Goal: Transaction & Acquisition: Book appointment/travel/reservation

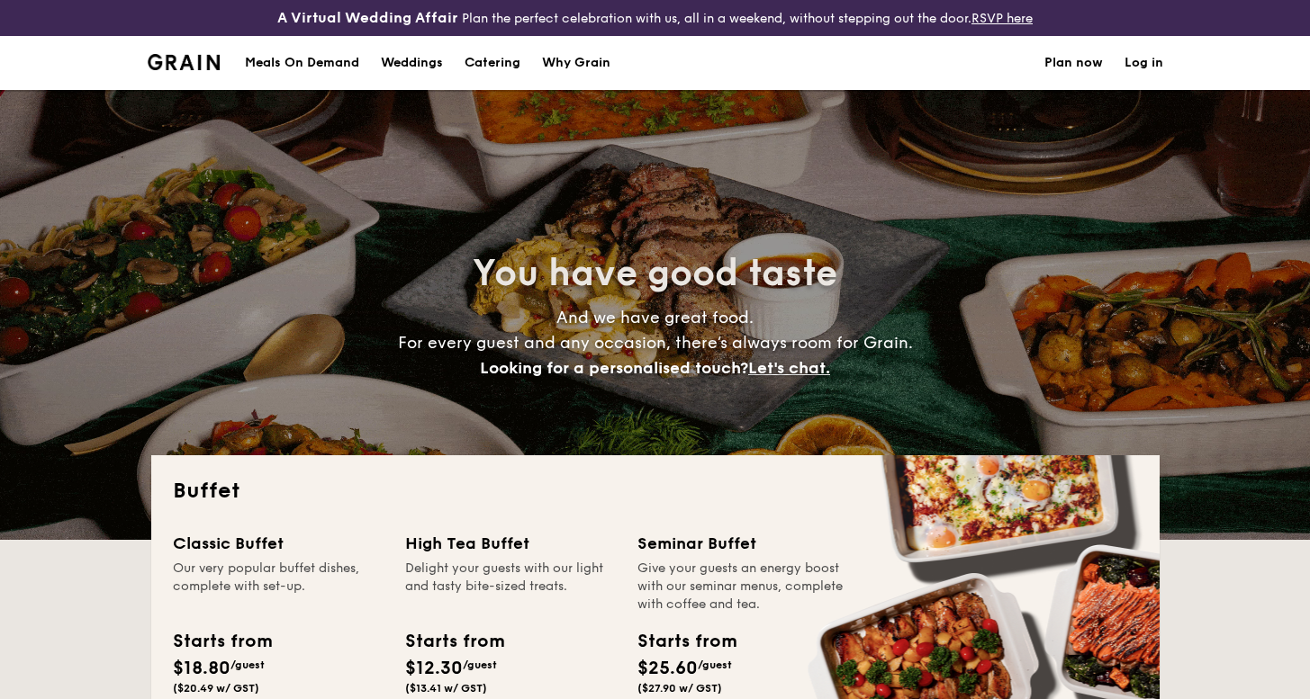
select select
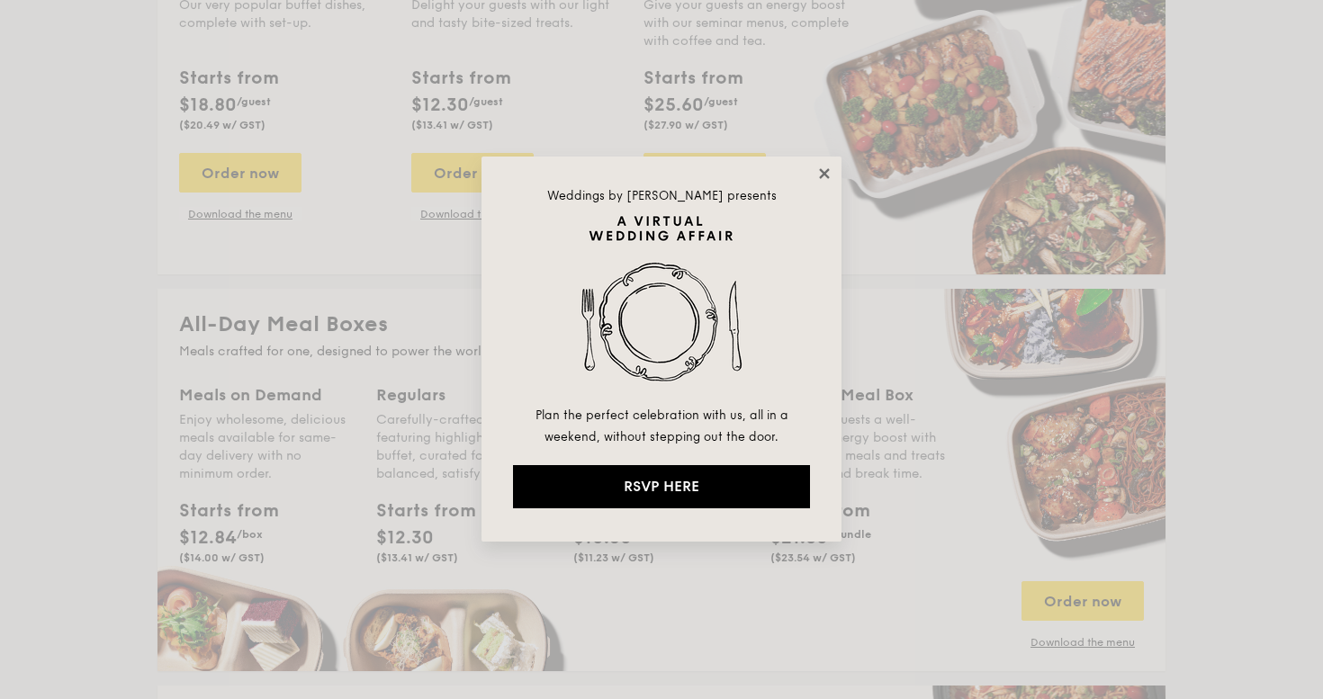
click at [822, 179] on icon at bounding box center [824, 174] width 16 height 16
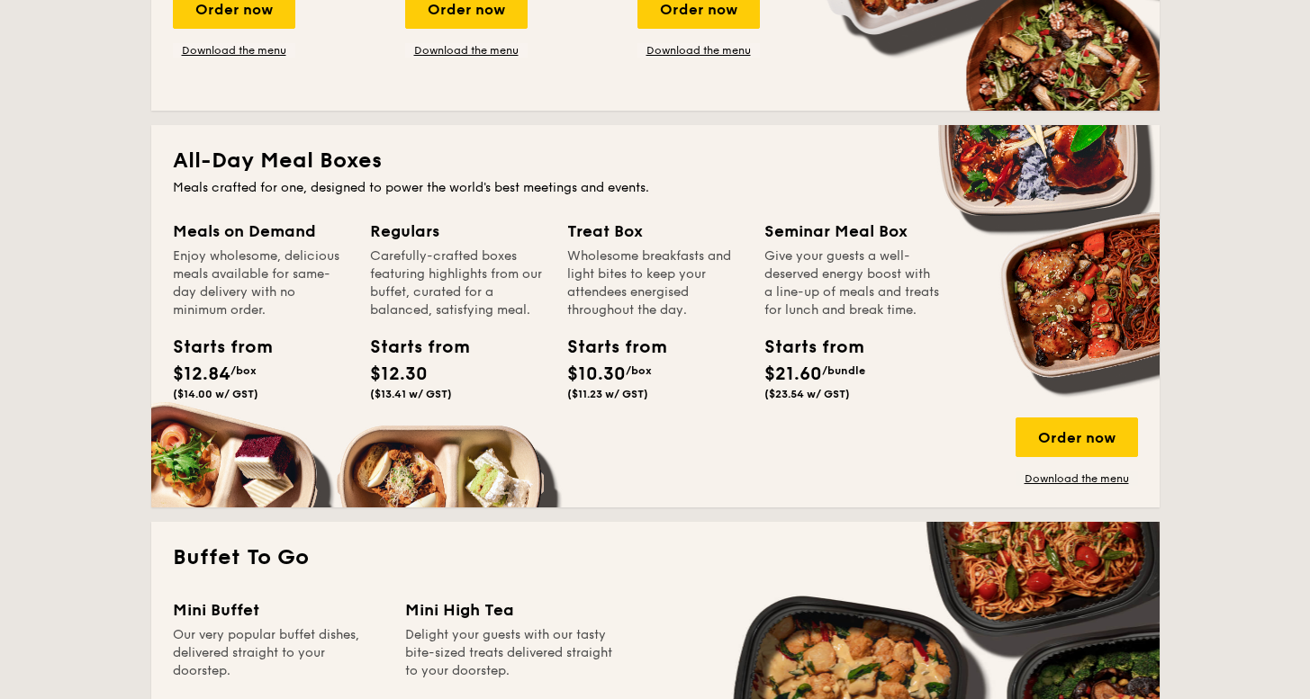
scroll to position [882, 0]
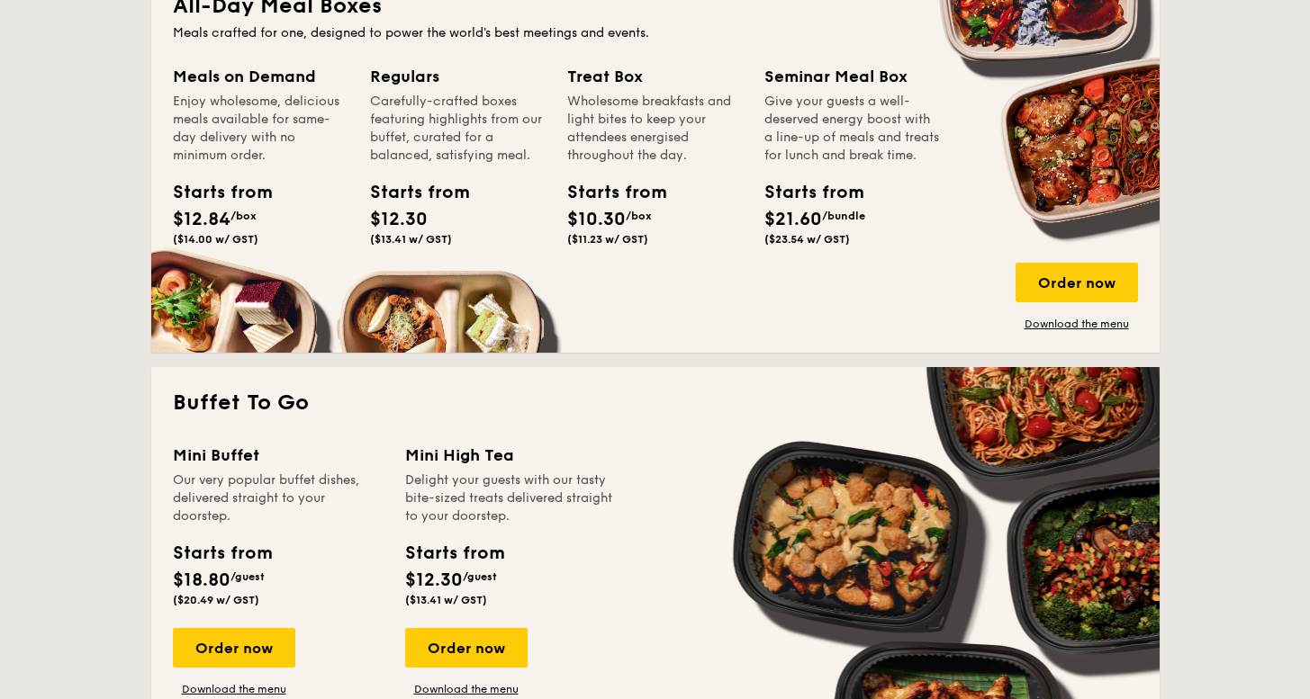
drag, startPoint x: 1022, startPoint y: 248, endPoint x: 1033, endPoint y: 258, distance: 15.3
click at [1029, 254] on div "Meals on Demand Enjoy wholesome, delicious meals available for same-day deliver…" at bounding box center [655, 197] width 965 height 267
click at [1045, 267] on div "Order now" at bounding box center [1076, 283] width 122 height 40
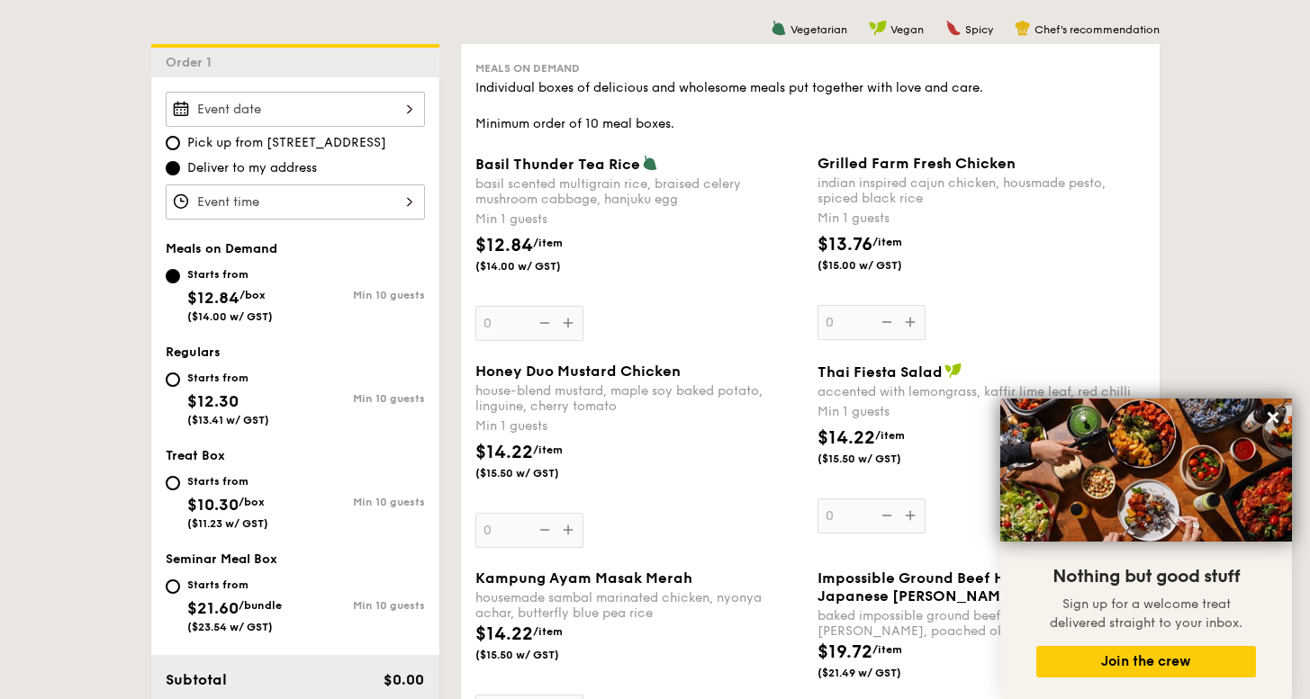
scroll to position [289, 0]
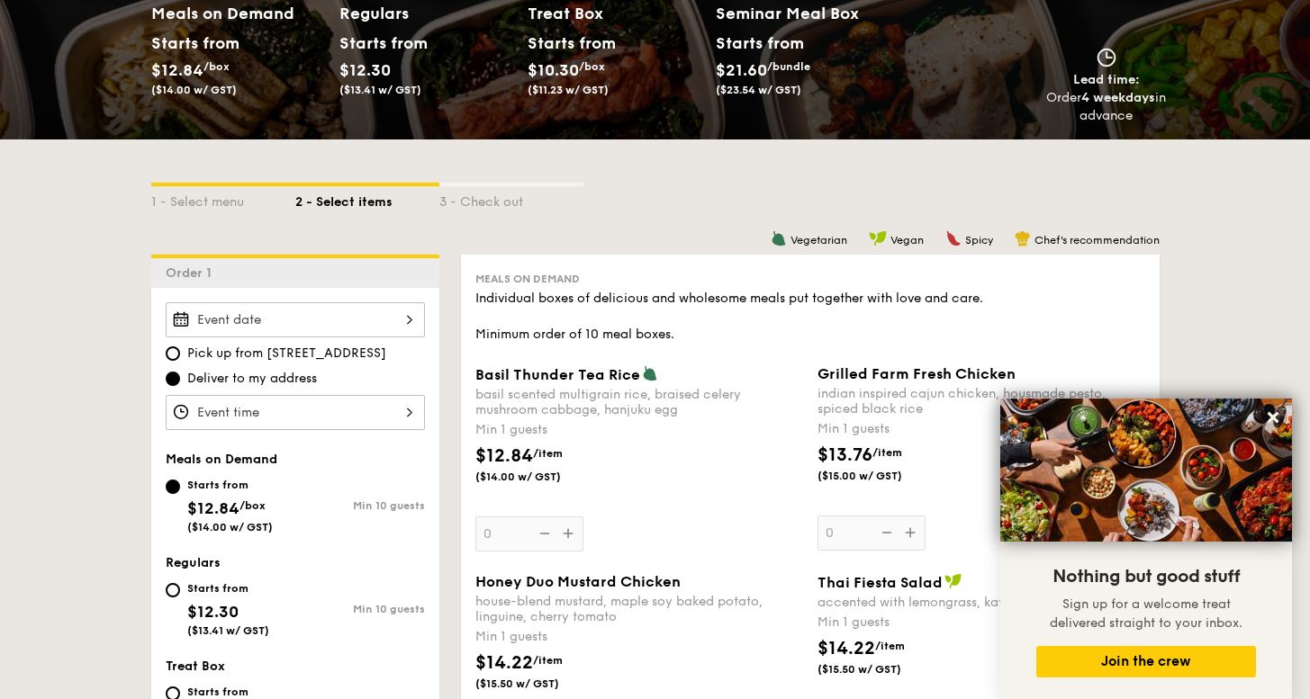
click at [392, 321] on div at bounding box center [295, 319] width 259 height 35
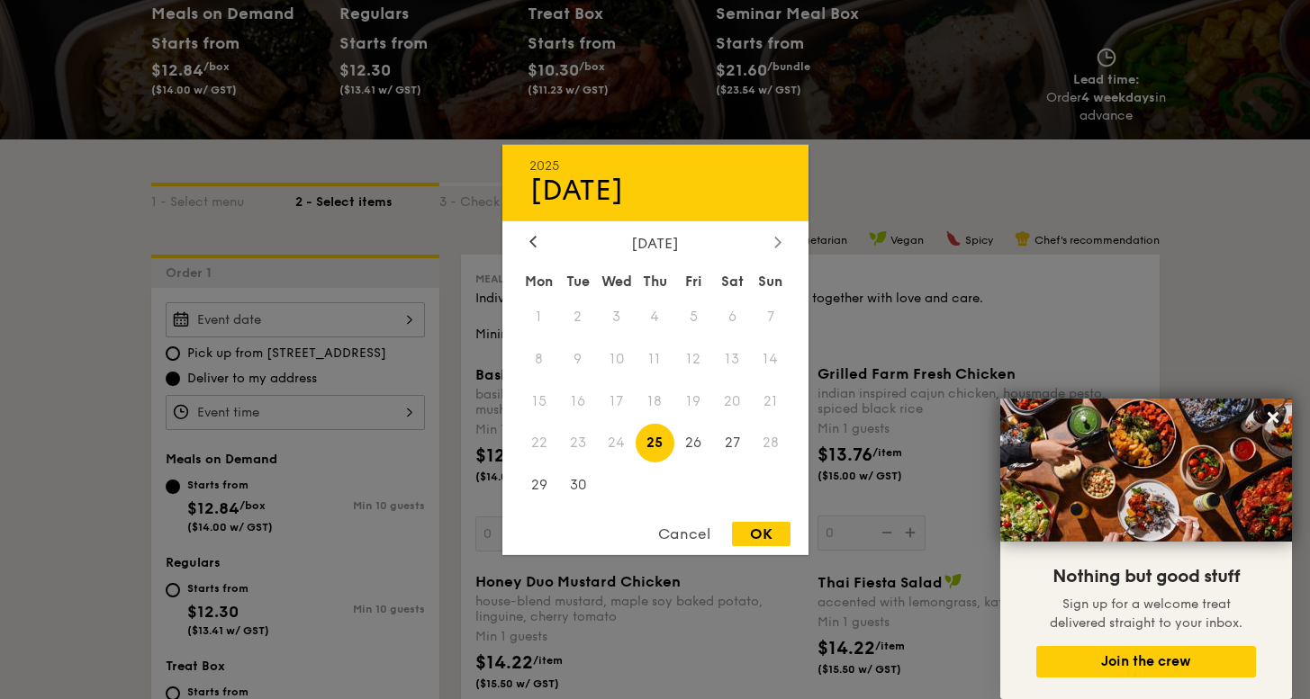
click at [776, 243] on icon at bounding box center [777, 242] width 7 height 12
click at [536, 244] on div at bounding box center [533, 242] width 16 height 17
click at [725, 449] on span "27" at bounding box center [732, 443] width 39 height 39
click at [692, 446] on span "26" at bounding box center [693, 443] width 39 height 39
click at [744, 537] on div "OK" at bounding box center [761, 534] width 59 height 24
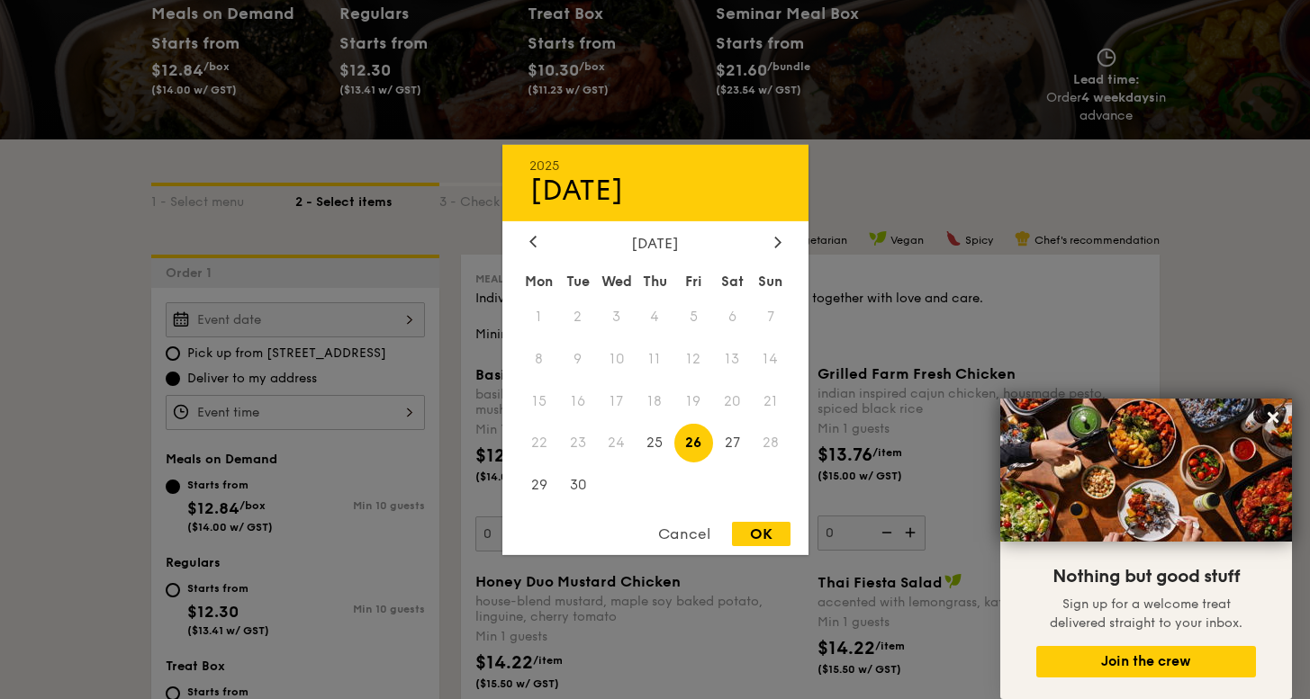
type input "[DATE]"
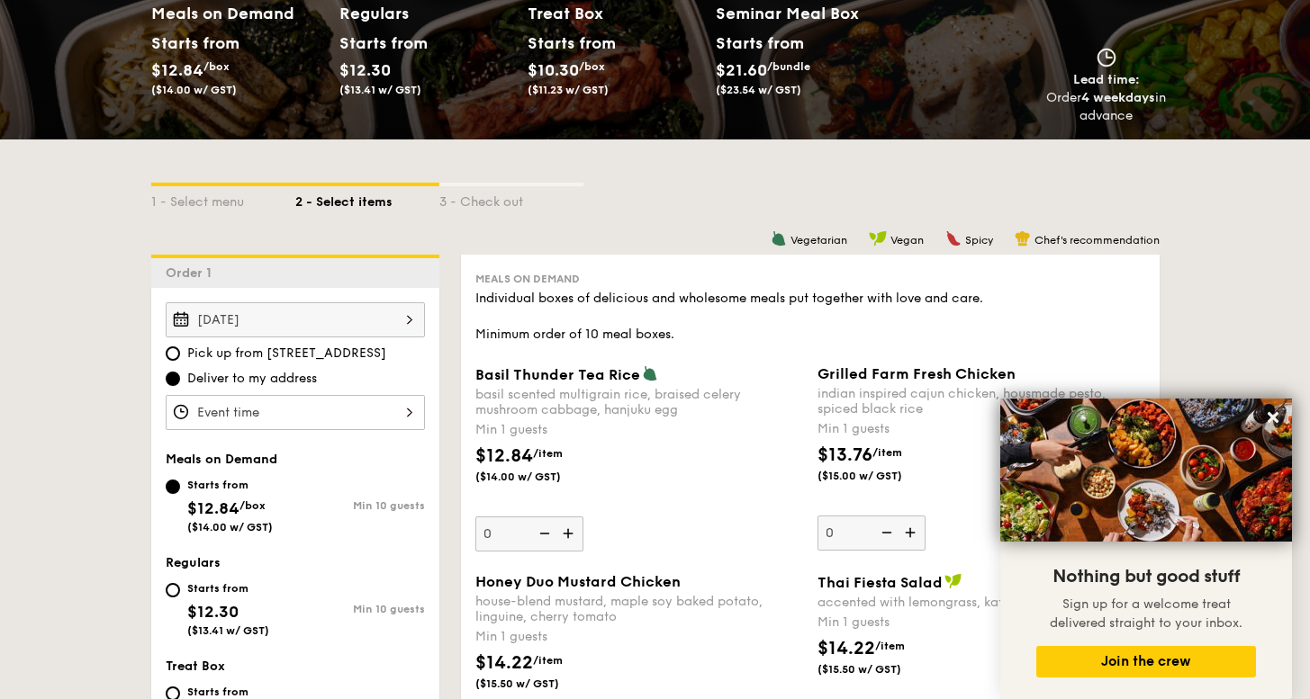
click at [338, 406] on div at bounding box center [295, 412] width 259 height 35
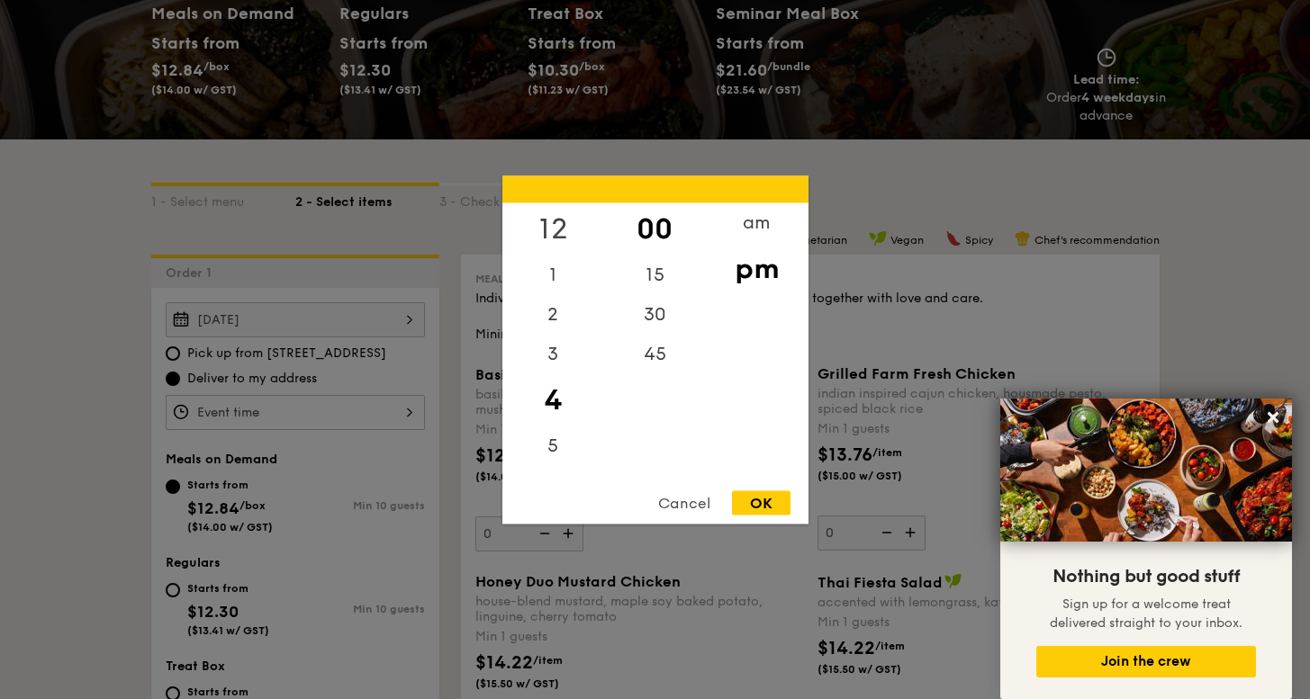
click at [574, 223] on div "12" at bounding box center [553, 229] width 102 height 52
click at [761, 505] on div "OK" at bounding box center [761, 503] width 59 height 24
type input "12:00PM"
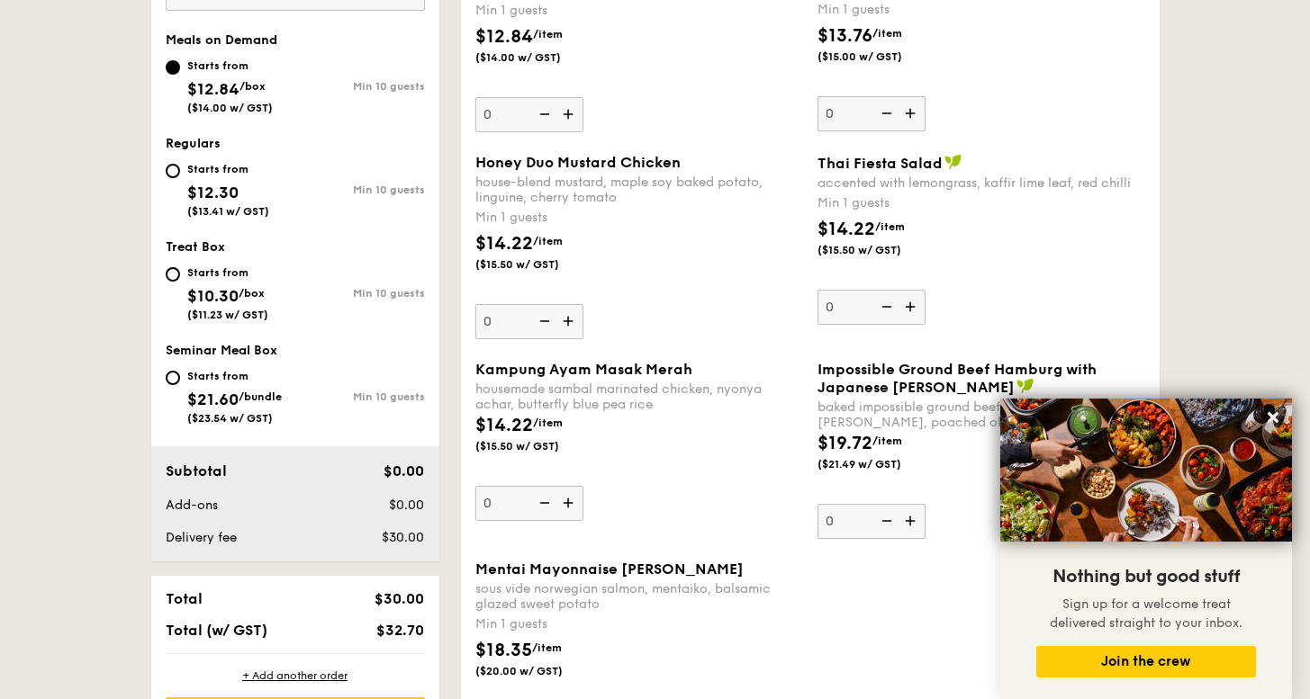
scroll to position [359, 0]
